Goal: Download file/media

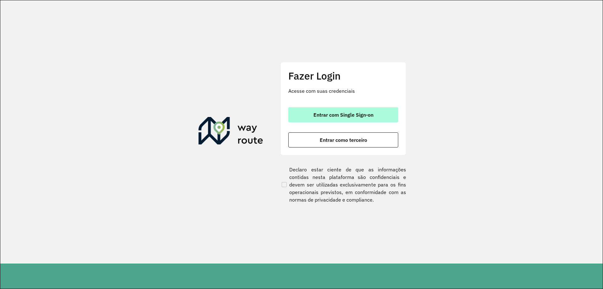
drag, startPoint x: 457, startPoint y: 44, endPoint x: 377, endPoint y: 107, distance: 101.3
click at [457, 44] on section "Fazer Login Acesse com suas credenciais Entrar com Single Sign-on Entrar como t…" at bounding box center [301, 131] width 603 height 263
click at [346, 113] on span "Entrar com Single Sign-on" at bounding box center [344, 114] width 60 height 5
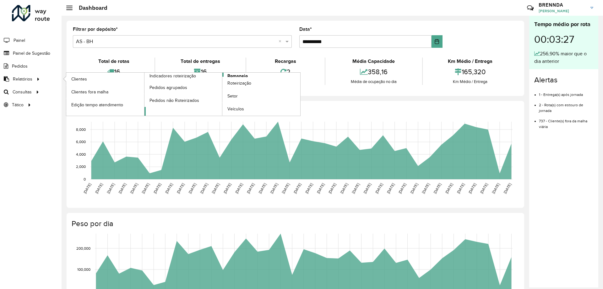
click at [238, 75] on span "Romaneio" at bounding box center [237, 76] width 20 height 7
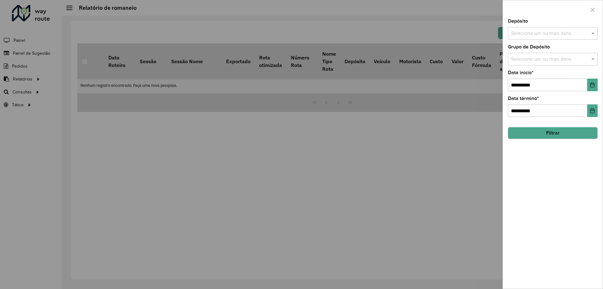
click at [554, 34] on input "text" at bounding box center [550, 34] width 80 height 8
click at [522, 74] on div "CDD [GEOGRAPHIC_DATA]" at bounding box center [552, 75] width 89 height 11
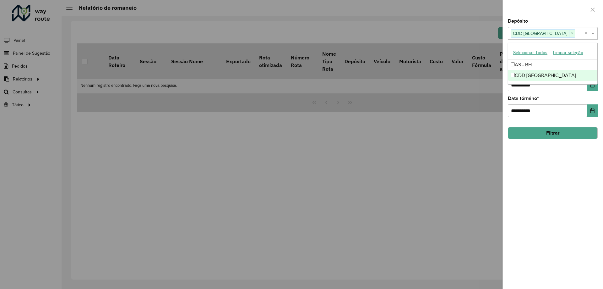
click at [557, 187] on div "**********" at bounding box center [553, 154] width 100 height 270
click at [537, 56] on input "text" at bounding box center [550, 60] width 80 height 8
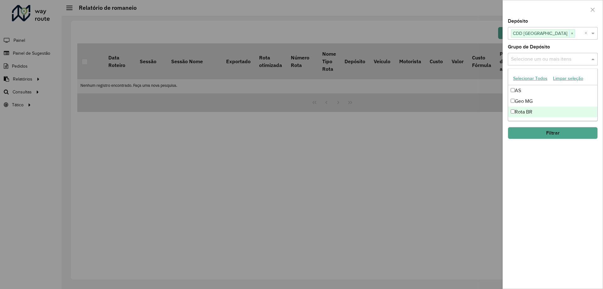
click at [526, 114] on div "Rota BR" at bounding box center [552, 112] width 89 height 11
click at [530, 102] on div "Geo MG" at bounding box center [552, 101] width 89 height 11
click at [520, 114] on div "Rota BR" at bounding box center [552, 112] width 89 height 11
click at [545, 137] on button "Filtrar" at bounding box center [553, 133] width 90 height 12
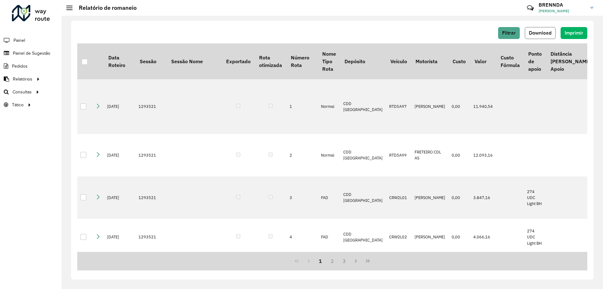
click at [530, 36] on button "Download" at bounding box center [540, 33] width 31 height 12
